Goal: Task Accomplishment & Management: Use online tool/utility

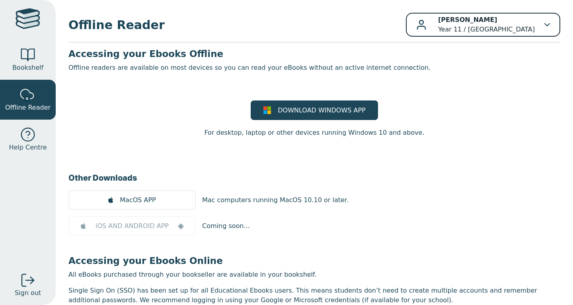
click at [456, 24] on p "Leo WRIGHT Year 11 / Preston High School" at bounding box center [486, 24] width 97 height 19
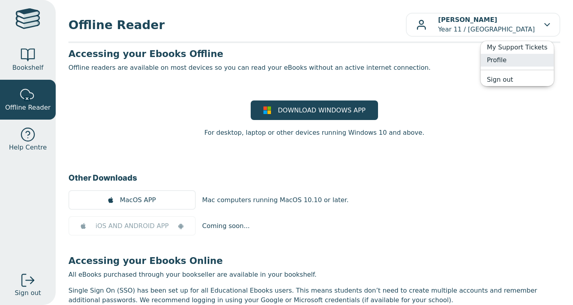
click at [505, 60] on link "Profile" at bounding box center [516, 60] width 73 height 13
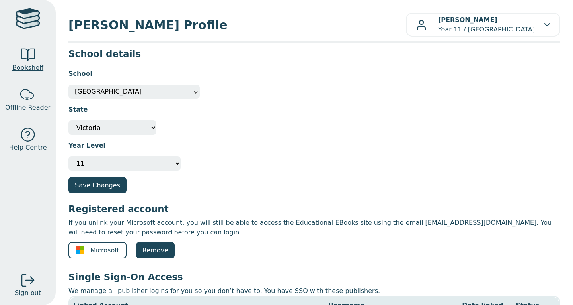
click at [41, 51] on link "Bookshelf" at bounding box center [28, 60] width 56 height 40
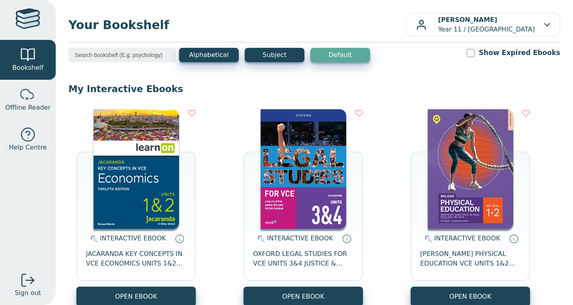
scroll to position [52, 0]
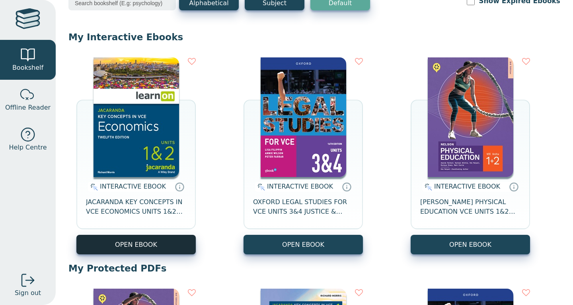
click at [137, 242] on button "OPEN EBOOK" at bounding box center [135, 244] width 119 height 20
